Goal: Task Accomplishment & Management: Manage account settings

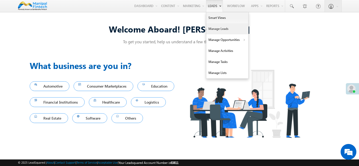
click at [218, 30] on link "Manage Leads" at bounding box center [227, 28] width 42 height 11
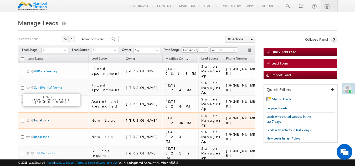
click at [45, 119] on link "badal sona" at bounding box center [41, 121] width 15 height 4
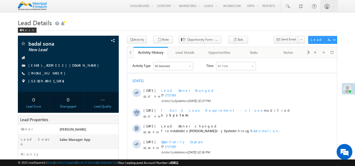
click at [257, 53] on div "Tasks" at bounding box center [254, 52] width 26 height 6
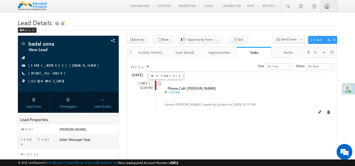
click at [159, 85] on input "checkbox" at bounding box center [159, 83] width 3 height 3
checkbox input "false"
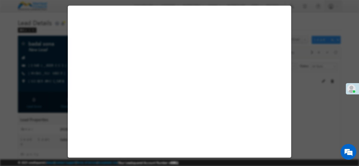
select select "Sales Manager App"
select select "Fresh Lead"
select select "Doorstep"
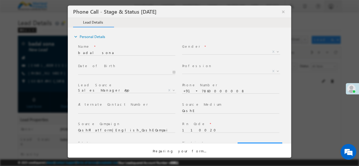
select select "Open"
select select "Fresh Lead"
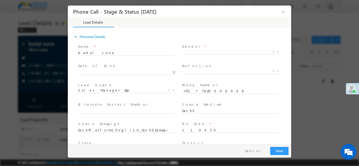
type input "[DATE] 3:17 PM"
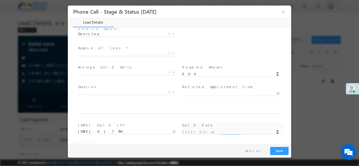
scroll to position [307, 0]
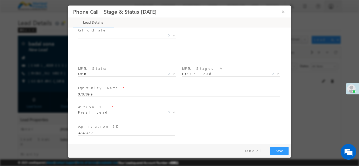
type input "0"
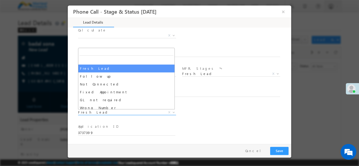
click at [103, 112] on span "Fresh Lead" at bounding box center [120, 112] width 85 height 5
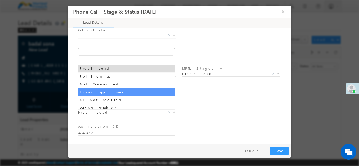
select select "Fixed Appointment"
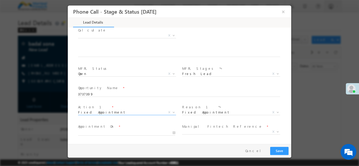
scroll to position [346, 0]
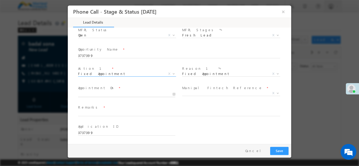
type input "[DATE] 3:18 PM"
type input "18"
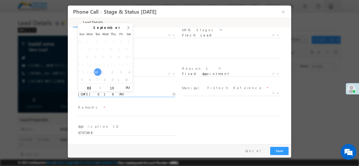
click at [86, 95] on input "[DATE] 3:18 PM" at bounding box center [126, 94] width 97 height 5
click at [93, 87] on input "03" at bounding box center [89, 87] width 22 height 3
type input "4"
type input "[DATE] 4:18 PM"
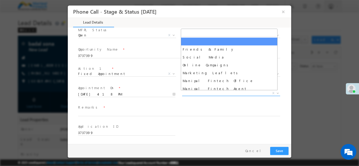
click at [206, 94] on span "X" at bounding box center [231, 93] width 98 height 5
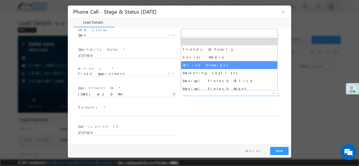
scroll to position [18, 0]
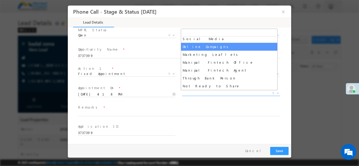
select select "Online Campaigns"
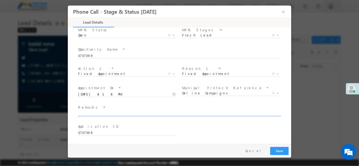
click at [103, 112] on input "text" at bounding box center [179, 113] width 202 height 5
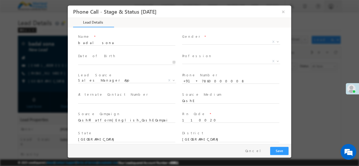
scroll to position [0, 0]
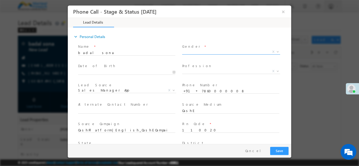
type input "badal"
click at [194, 51] on span "X" at bounding box center [231, 51] width 98 height 5
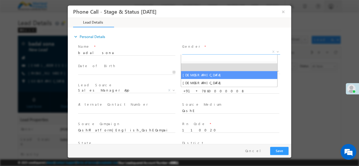
select select "[DEMOGRAPHIC_DATA]"
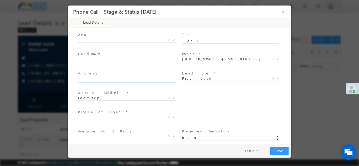
scroll to position [128, 0]
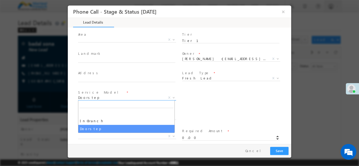
click at [122, 96] on span "Doorstep" at bounding box center [120, 97] width 85 height 5
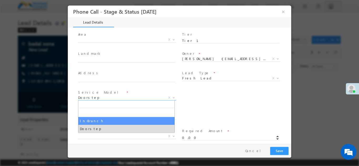
select select "In-Branch"
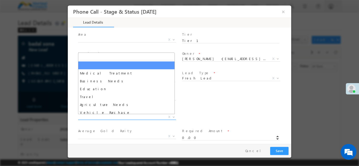
click at [111, 116] on span "X" at bounding box center [127, 117] width 98 height 5
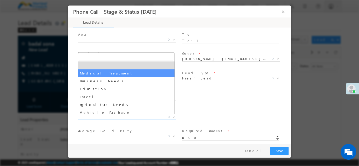
select select "Medical Treatment"
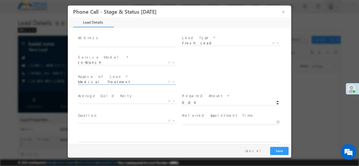
scroll to position [162, 0]
click at [196, 104] on input "0.00" at bounding box center [230, 103] width 97 height 5
type input "0"
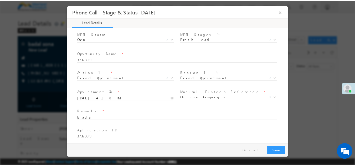
scroll to position [346, 0]
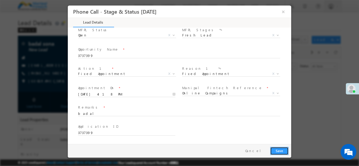
type input "10101.00"
click at [284, 152] on button "Save" at bounding box center [279, 151] width 18 height 8
